Goal: Task Accomplishment & Management: Complete application form

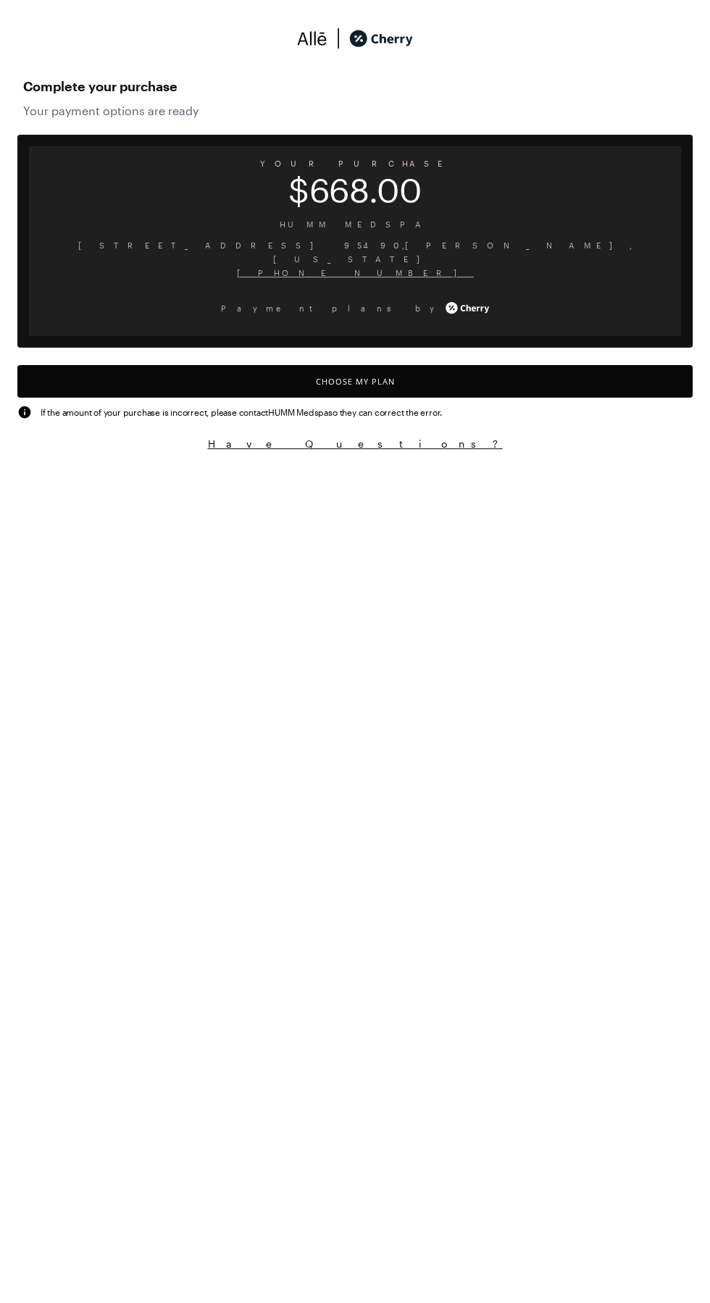
click at [491, 365] on button "Choose My Plan" at bounding box center [354, 381] width 675 height 33
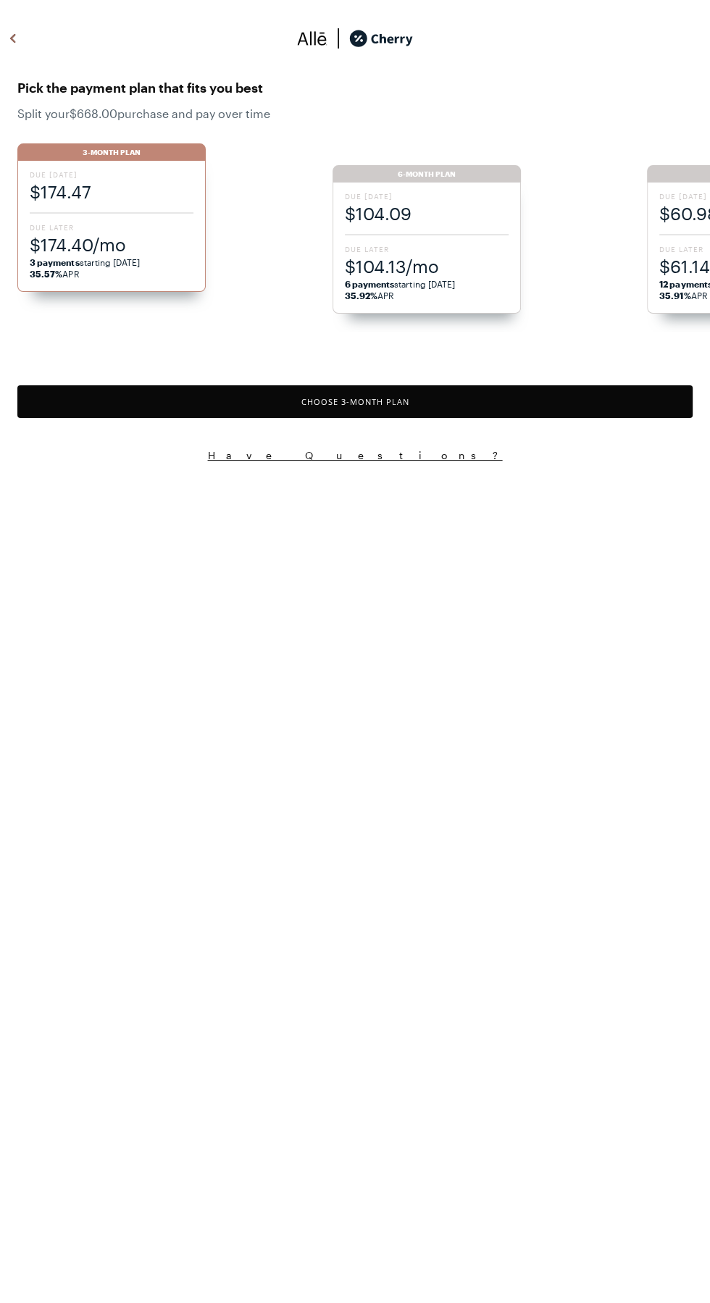
click at [131, 241] on span "$174.40/mo" at bounding box center [112, 245] width 164 height 24
click at [514, 400] on button "Choose 3 -Month Plan" at bounding box center [354, 401] width 675 height 33
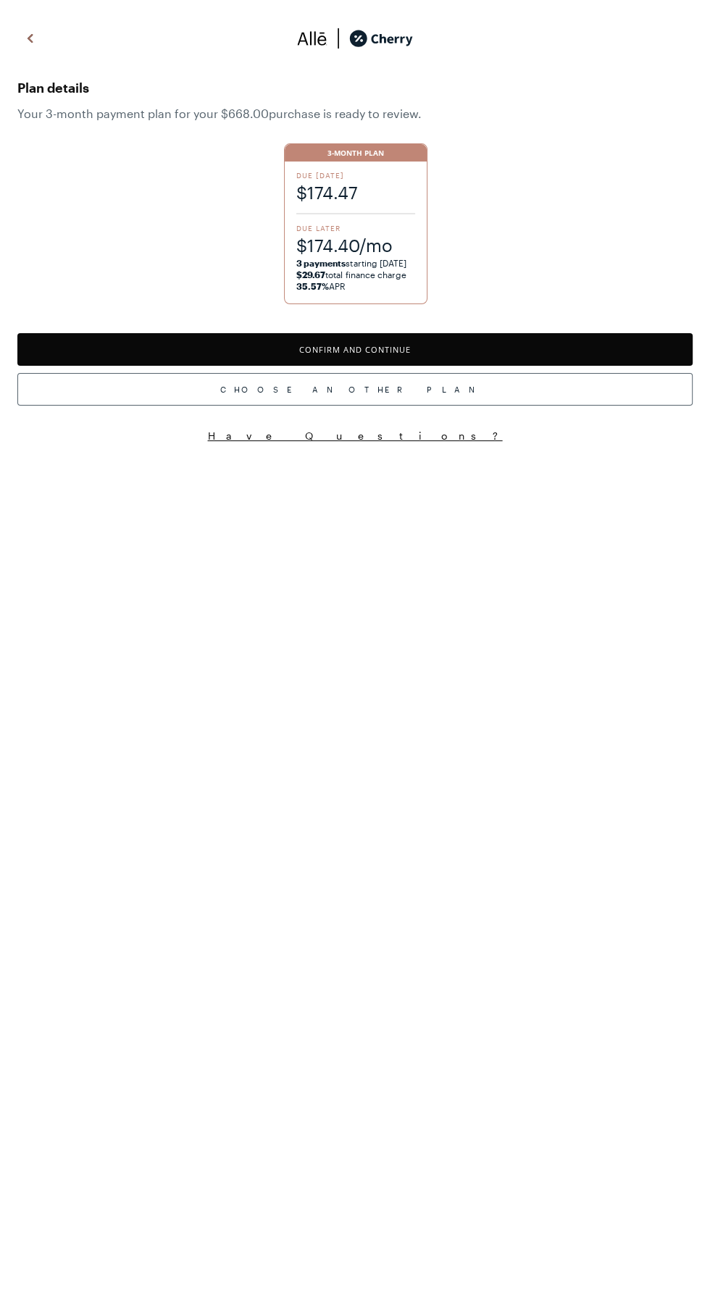
click at [546, 339] on button "Confirm and Continue" at bounding box center [354, 349] width 675 height 33
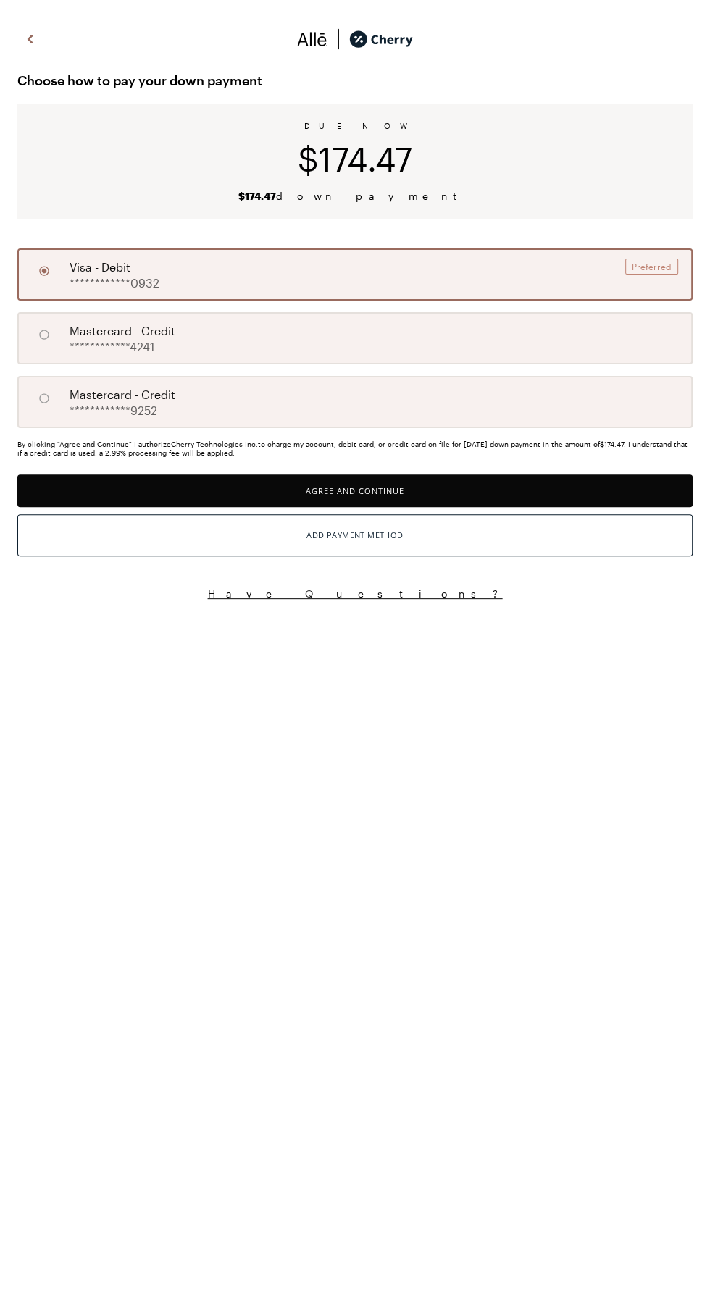
click at [485, 493] on button "Agree and Continue" at bounding box center [354, 491] width 675 height 33
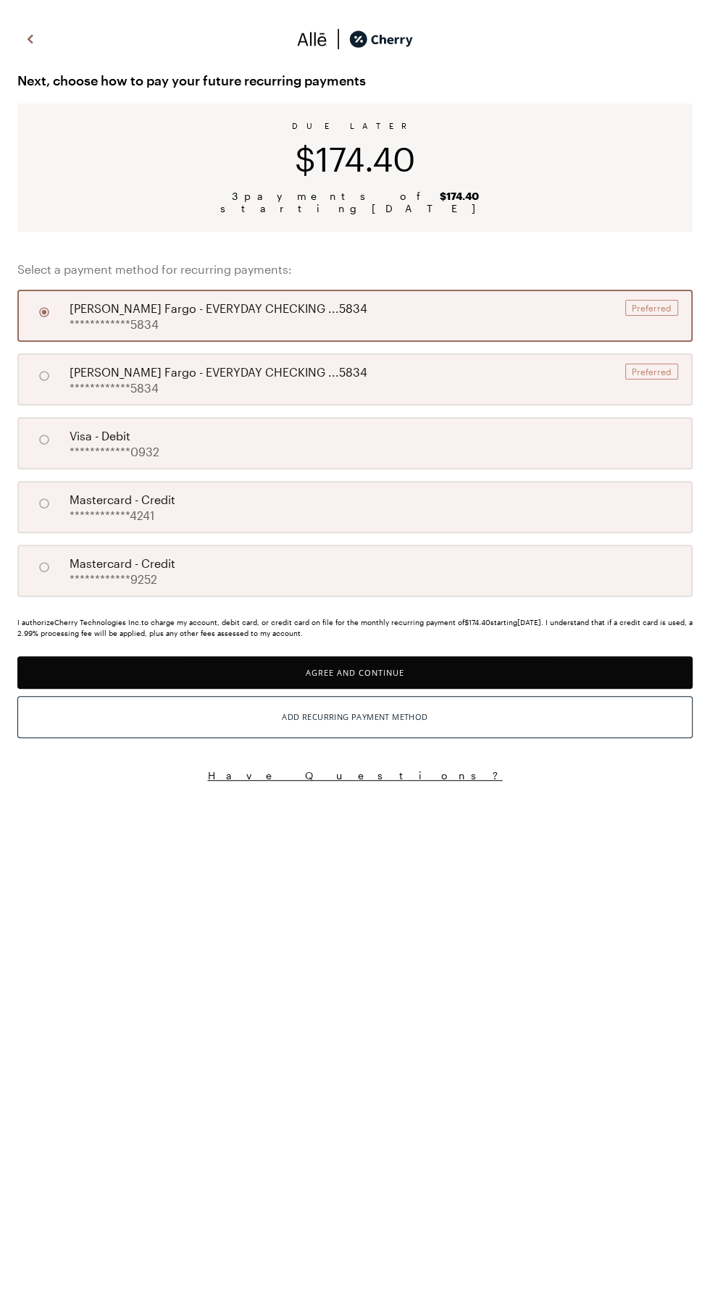
click at [429, 659] on button "Agree and Continue" at bounding box center [354, 672] width 675 height 33
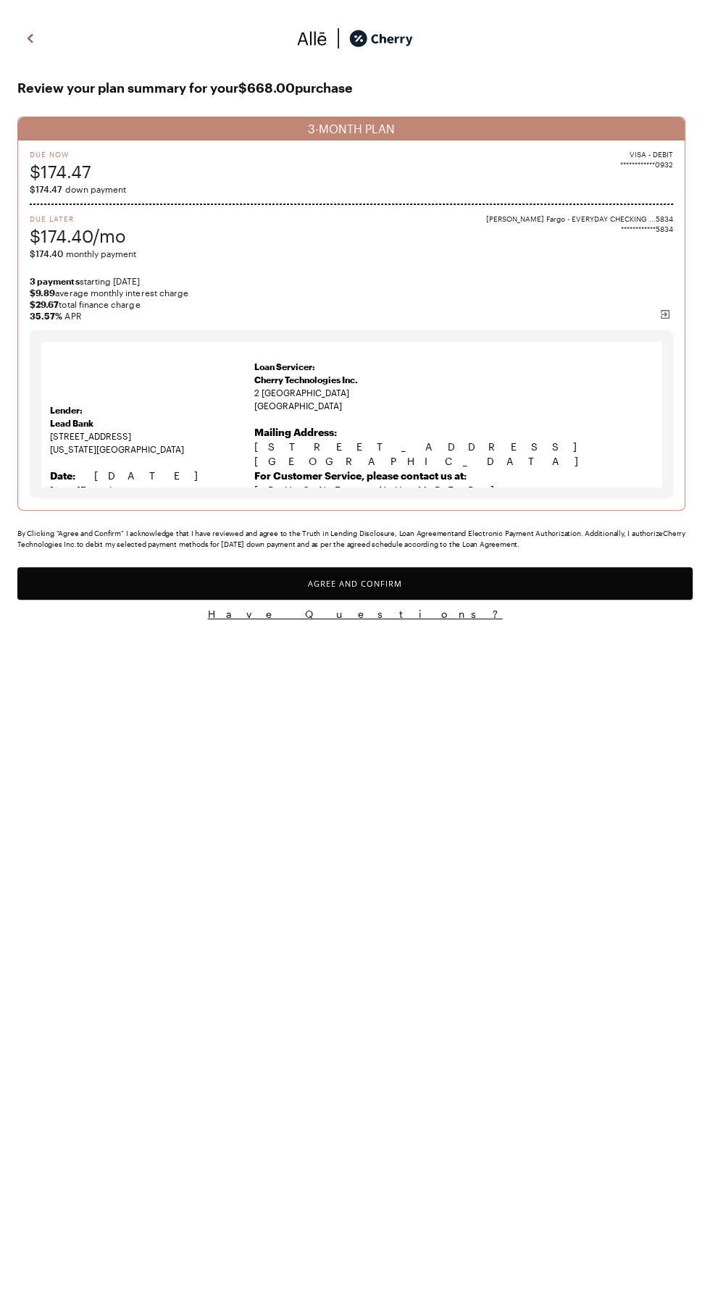
click at [582, 600] on button "Agree and Confirm" at bounding box center [354, 583] width 675 height 33
